Goal: Task Accomplishment & Management: Use online tool/utility

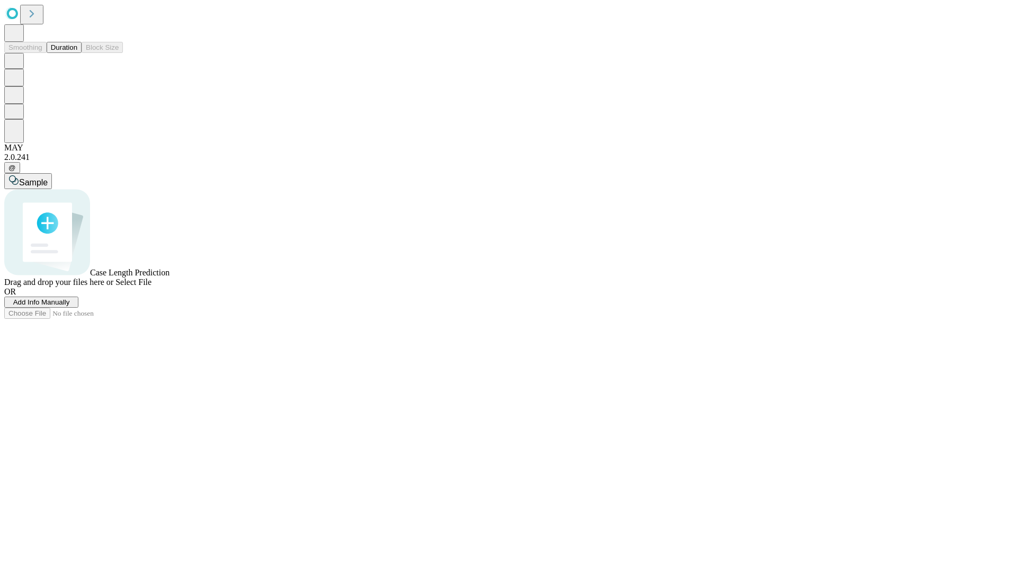
click at [77, 53] on button "Duration" at bounding box center [64, 47] width 35 height 11
click at [70, 306] on span "Add Info Manually" at bounding box center [41, 302] width 57 height 8
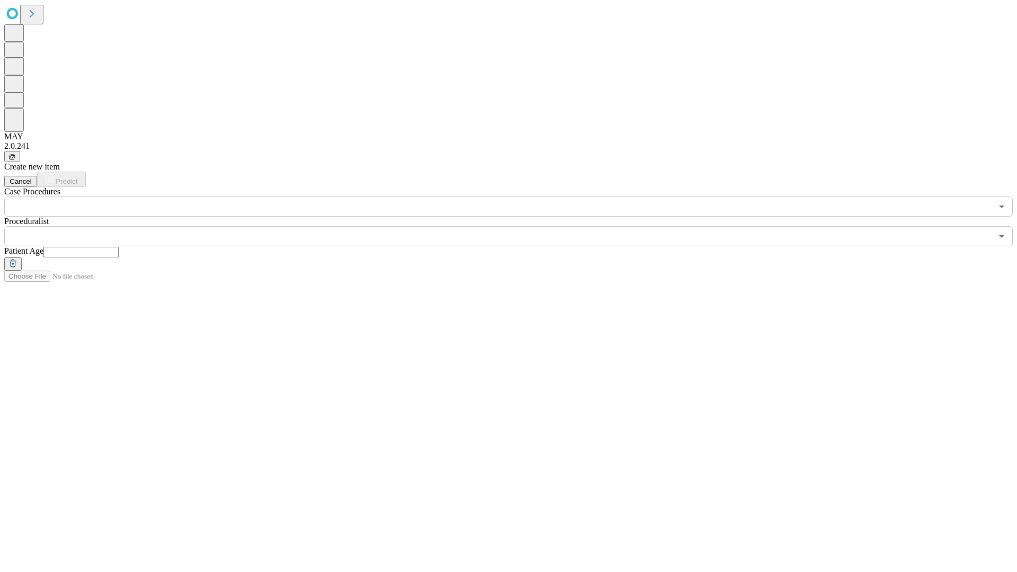
click at [119, 247] on input "text" at bounding box center [80, 252] width 75 height 11
type input "**"
click at [516, 226] on input "text" at bounding box center [498, 236] width 988 height 20
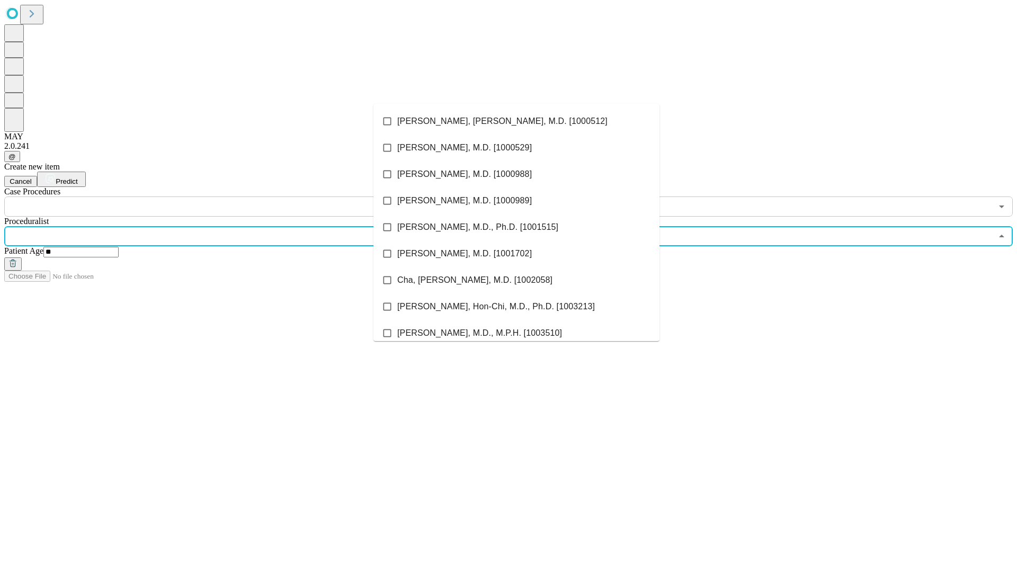
click at [517, 121] on li "[PERSON_NAME], [PERSON_NAME], M.D. [1000512]" at bounding box center [516, 121] width 286 height 26
click at [223, 197] on input "text" at bounding box center [498, 207] width 988 height 20
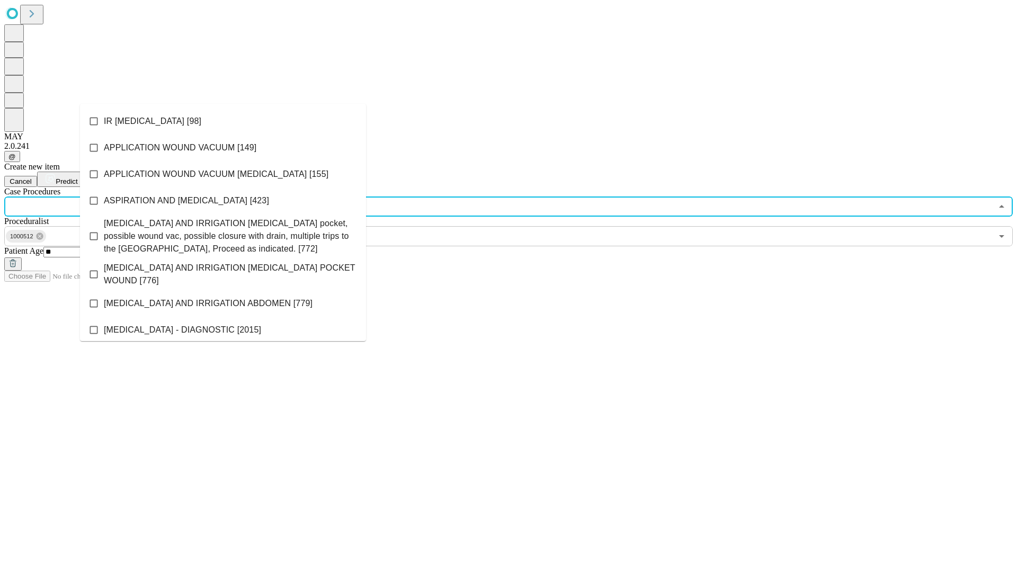
click at [223, 121] on li "IR [MEDICAL_DATA] [98]" at bounding box center [223, 121] width 286 height 26
